Goal: Information Seeking & Learning: Learn about a topic

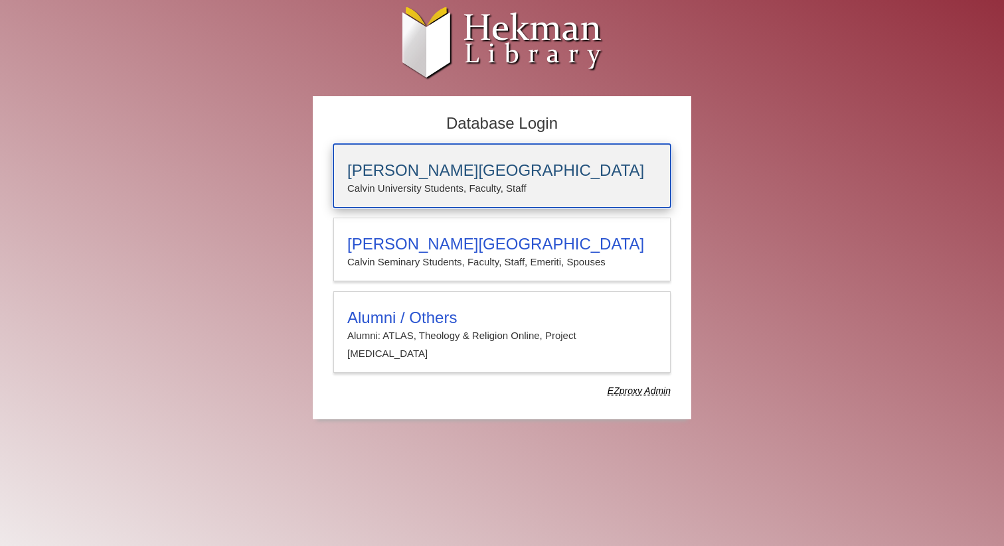
click at [397, 169] on h3 "[PERSON_NAME][GEOGRAPHIC_DATA]" at bounding box center [501, 170] width 309 height 19
click at [465, 191] on p "Calvin University Students, Faculty, Staff" at bounding box center [501, 188] width 309 height 17
click at [486, 189] on p "Calvin University Students, Faculty, Staff" at bounding box center [501, 188] width 309 height 17
